Goal: Navigation & Orientation: Find specific page/section

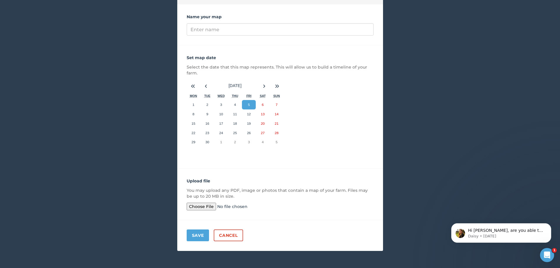
scroll to position [48, 0]
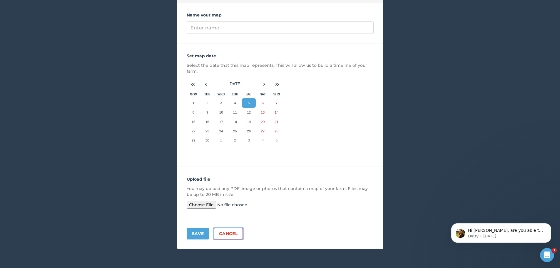
click at [233, 231] on link "Cancel" at bounding box center [228, 234] width 29 height 12
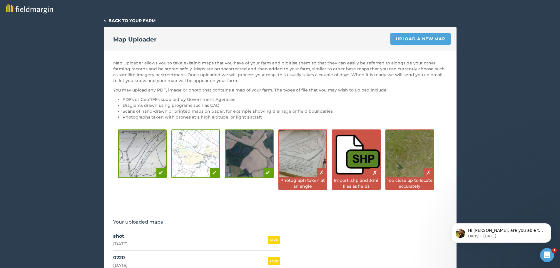
click at [138, 20] on link "< Back to your farm" at bounding box center [130, 20] width 52 height 5
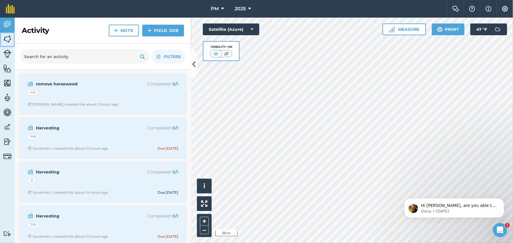
click at [9, 41] on img at bounding box center [7, 39] width 8 height 9
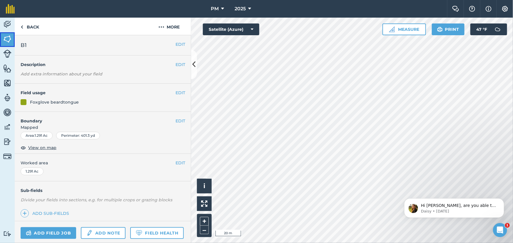
click at [8, 39] on img at bounding box center [7, 39] width 8 height 9
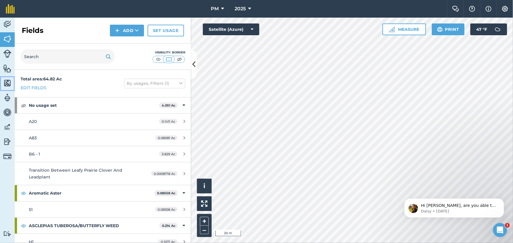
click at [6, 84] on img at bounding box center [7, 83] width 8 height 9
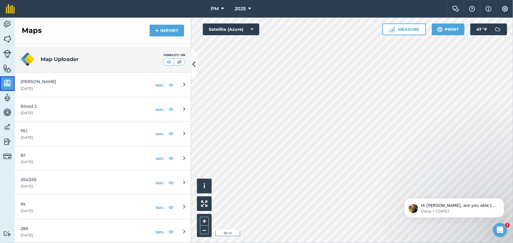
scroll to position [214, 0]
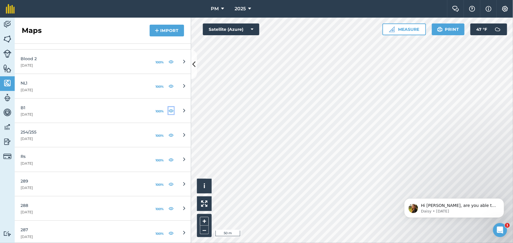
click at [168, 111] on img at bounding box center [170, 110] width 5 height 7
click at [168, 62] on img at bounding box center [170, 61] width 5 height 7
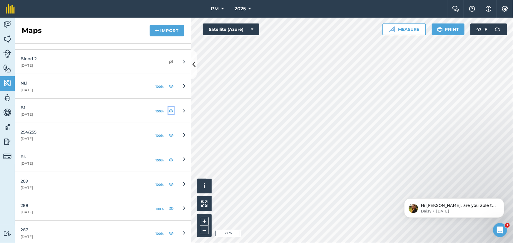
click at [168, 109] on img at bounding box center [170, 110] width 5 height 7
click at [168, 111] on img at bounding box center [170, 110] width 5 height 7
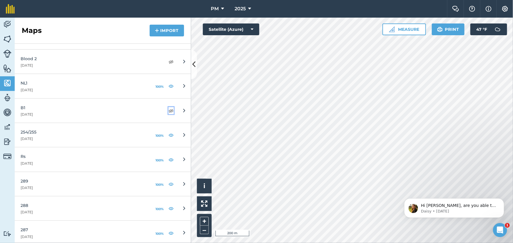
click at [168, 111] on img at bounding box center [170, 110] width 5 height 7
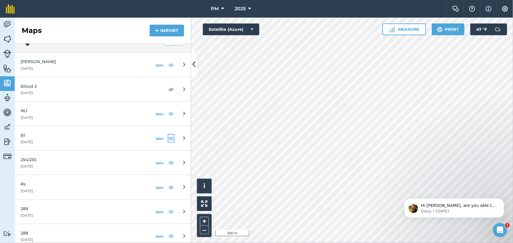
scroll to position [160, 0]
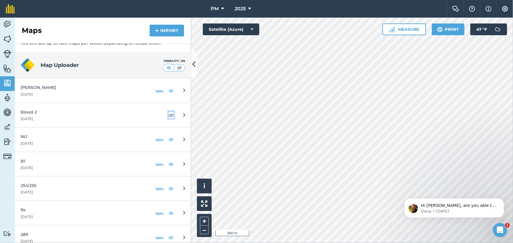
click at [168, 114] on img at bounding box center [170, 115] width 5 height 7
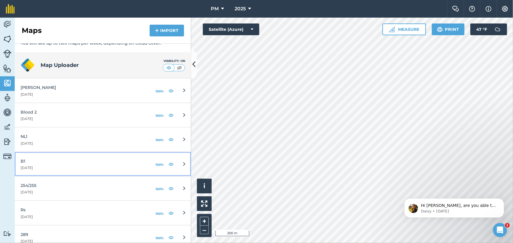
click at [179, 165] on link "B1 31st July 2025 100%" at bounding box center [103, 164] width 176 height 24
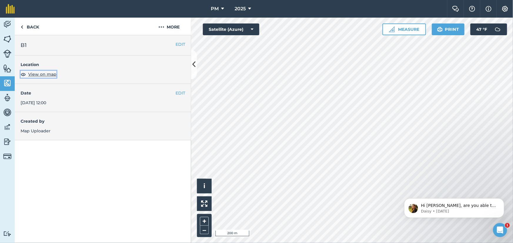
click at [38, 75] on span "View on map" at bounding box center [42, 74] width 28 height 6
click at [22, 27] on img at bounding box center [22, 27] width 3 height 7
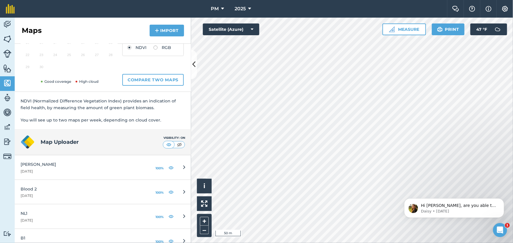
scroll to position [133, 0]
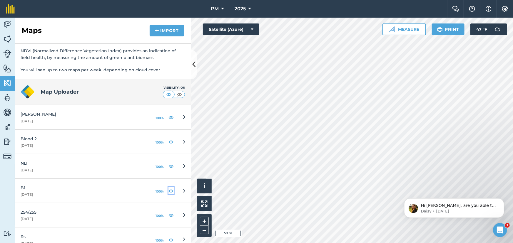
click at [168, 191] on img at bounding box center [170, 191] width 5 height 7
